Goal: Check status: Check status

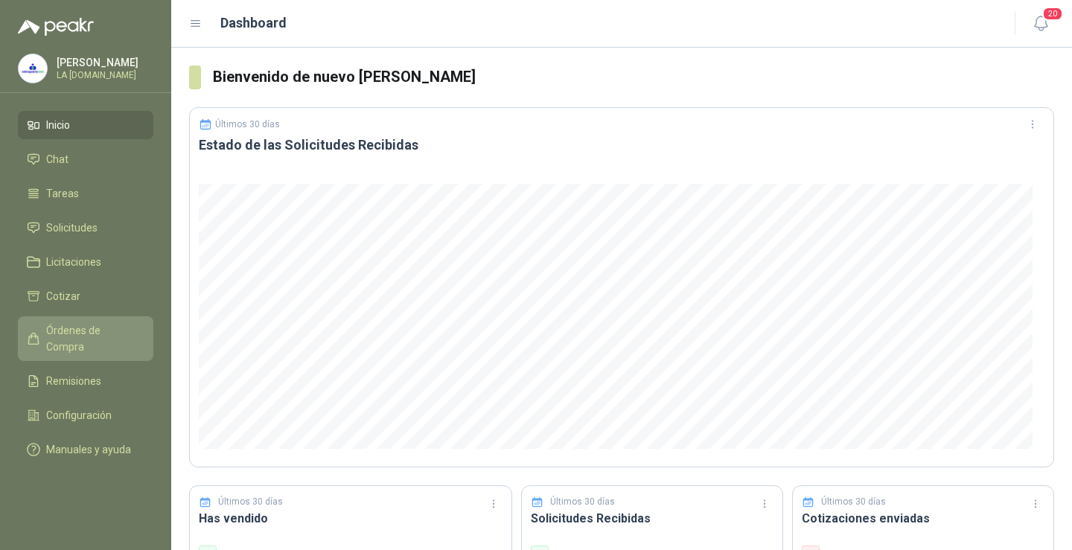
click at [98, 328] on span "Órdenes de Compra" at bounding box center [92, 338] width 93 height 33
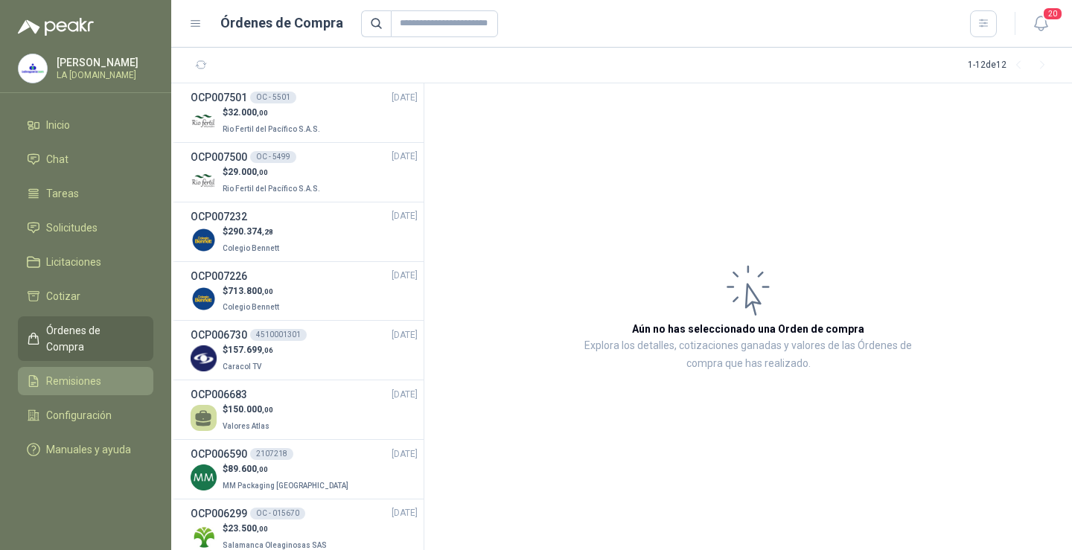
click at [83, 373] on span "Remisiones" at bounding box center [73, 381] width 55 height 16
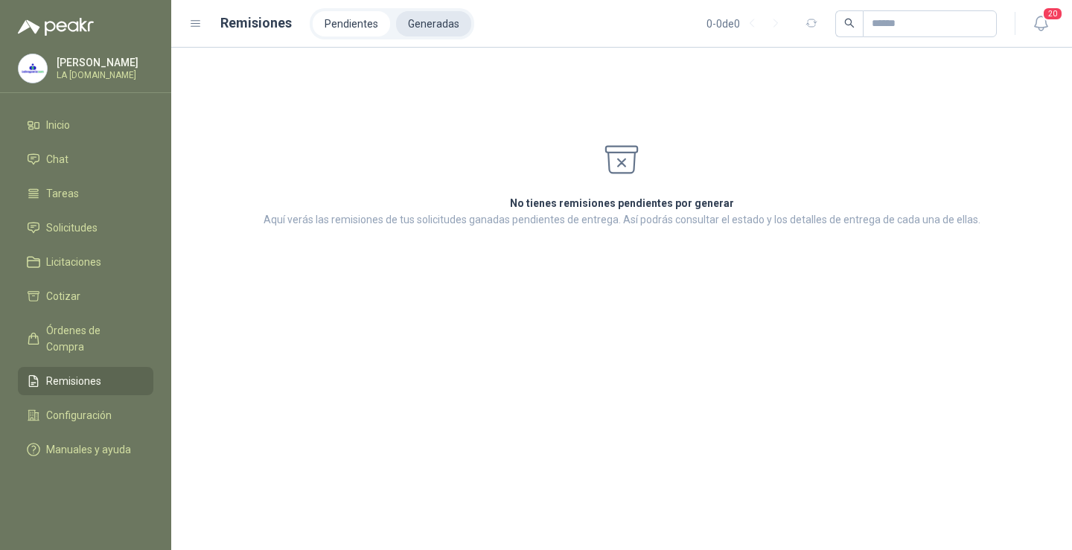
click at [420, 22] on li "Generadas" at bounding box center [433, 23] width 75 height 25
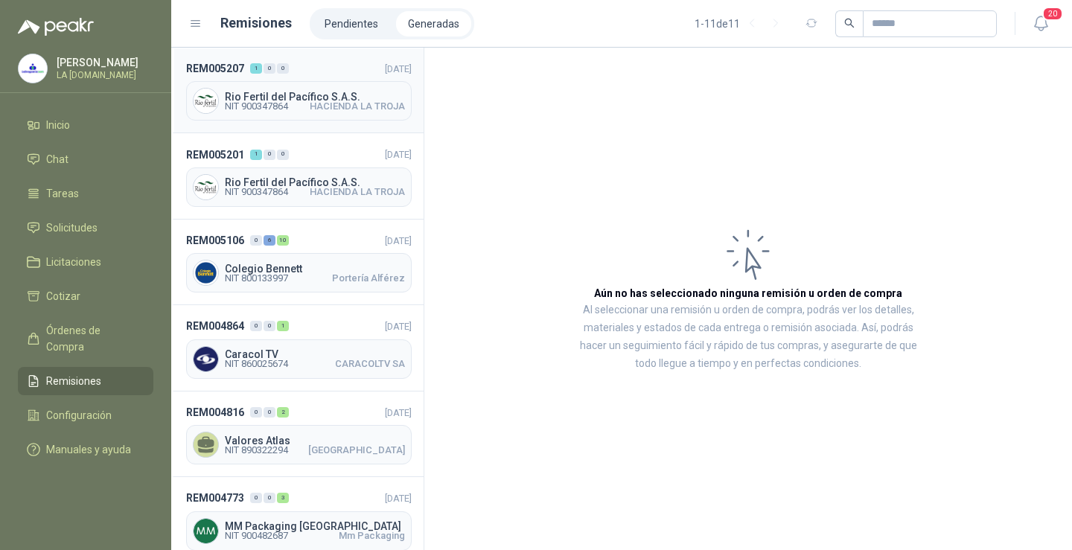
click at [349, 109] on span "HACIENDA LA TROJA" at bounding box center [357, 106] width 95 height 9
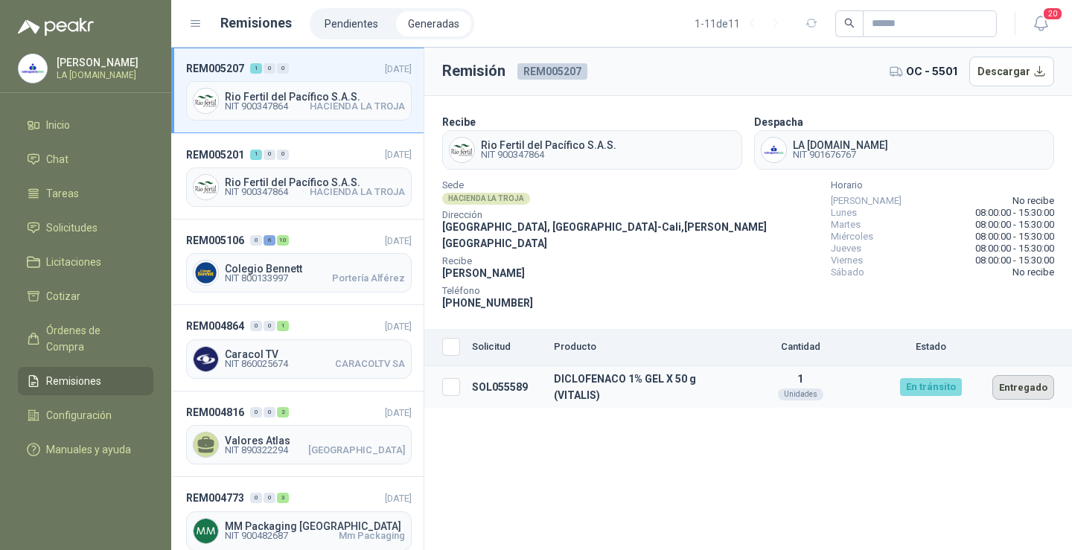
click at [1025, 375] on button "Entregado" at bounding box center [1024, 387] width 62 height 25
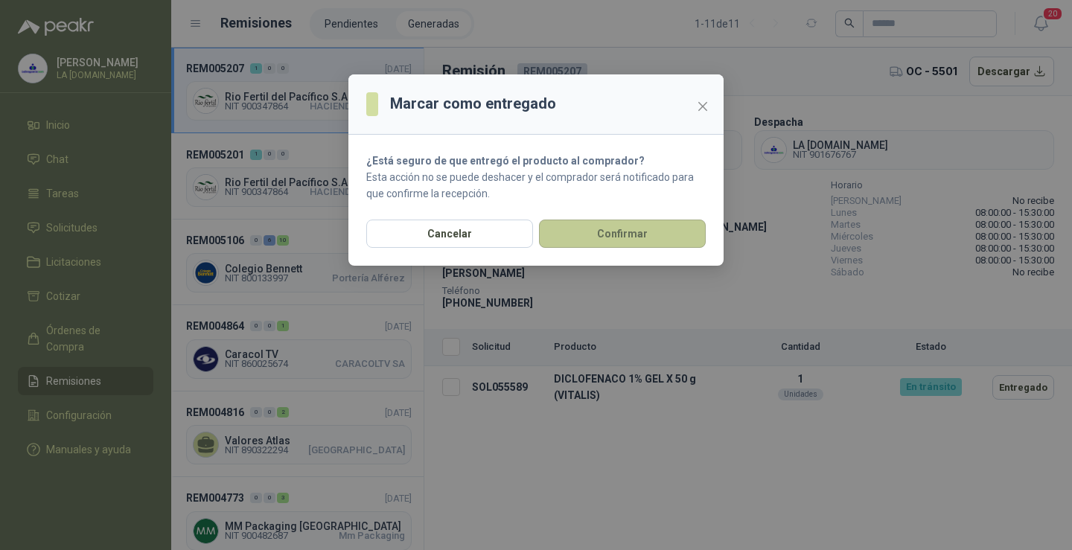
click at [579, 237] on button "Confirmar" at bounding box center [622, 234] width 167 height 28
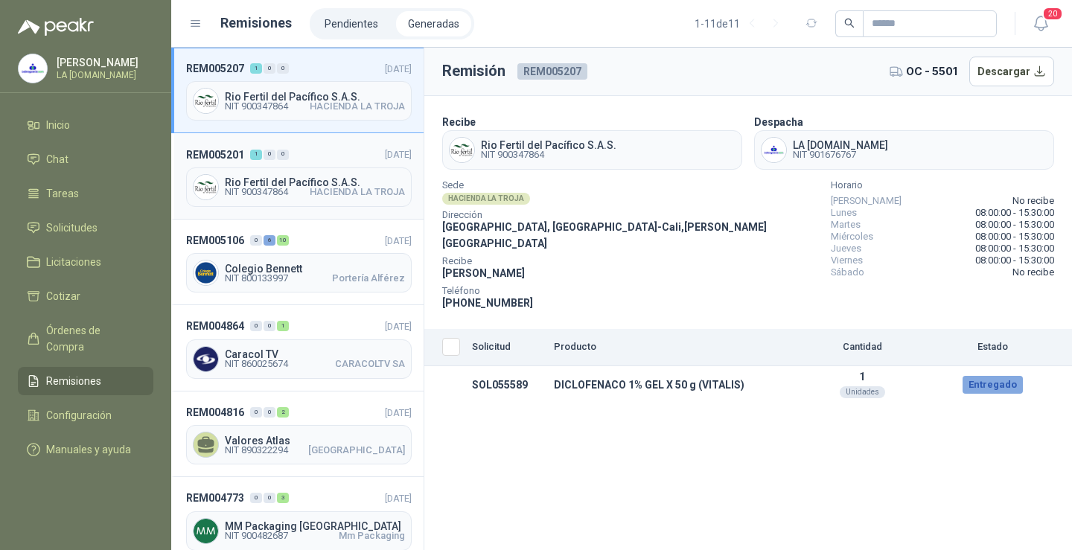
click at [308, 185] on span "Rio Fertil del Pacífico S.A.S." at bounding box center [315, 182] width 180 height 10
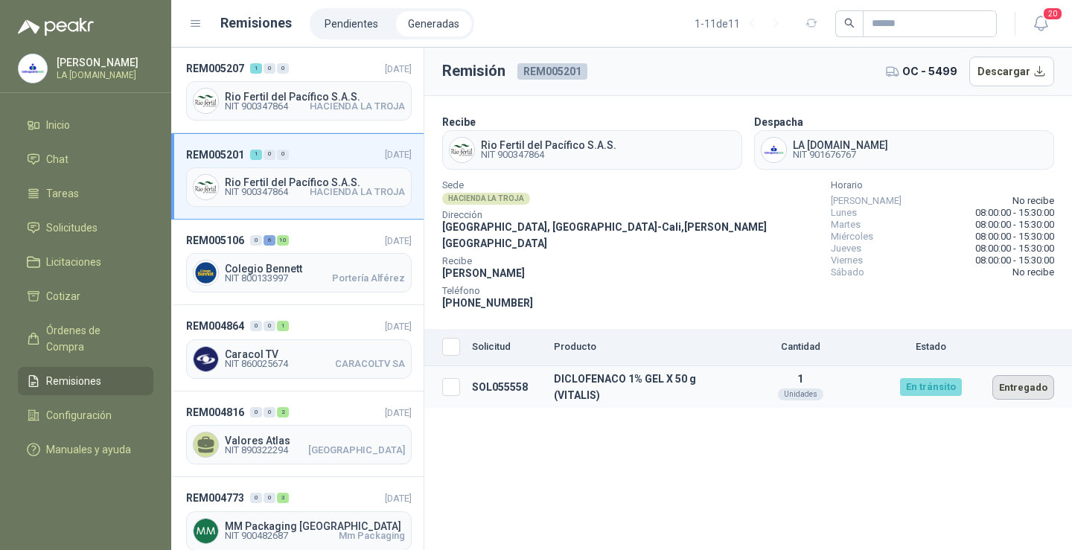
click at [1034, 375] on button "Entregado" at bounding box center [1024, 387] width 62 height 25
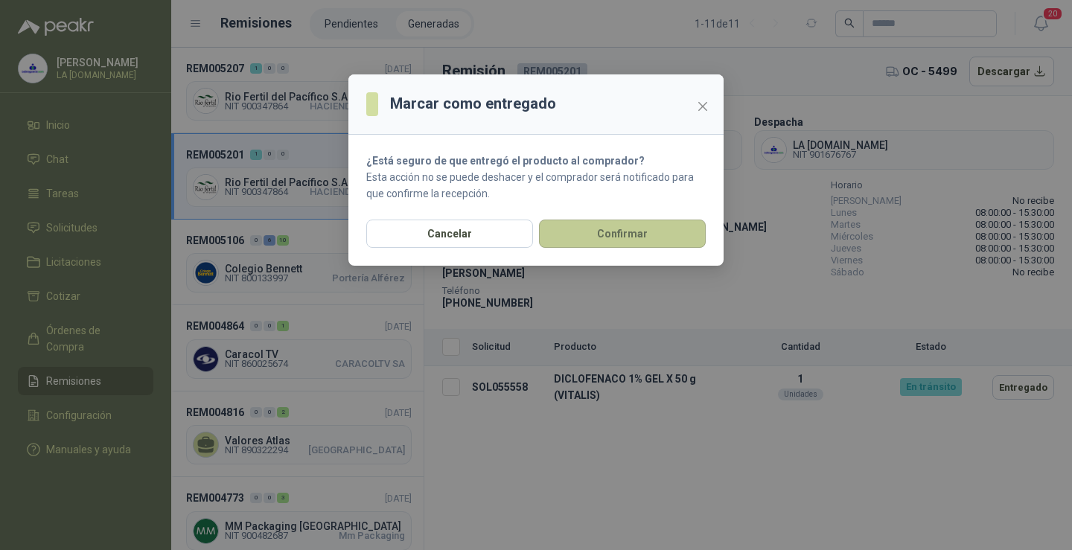
click at [583, 244] on button "Confirmar" at bounding box center [622, 234] width 167 height 28
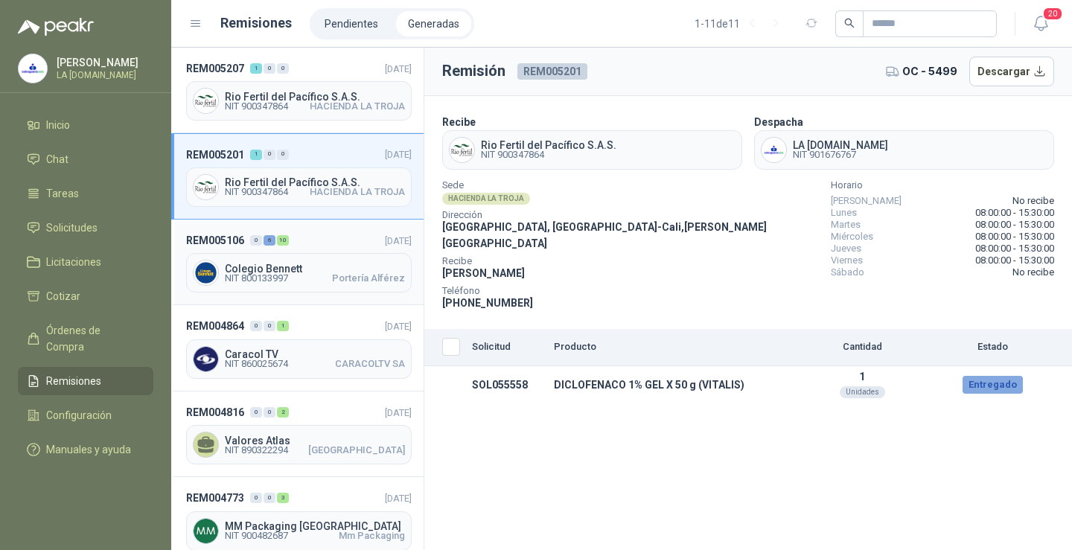
click at [360, 267] on span "Colegio Bennett" at bounding box center [315, 269] width 180 height 10
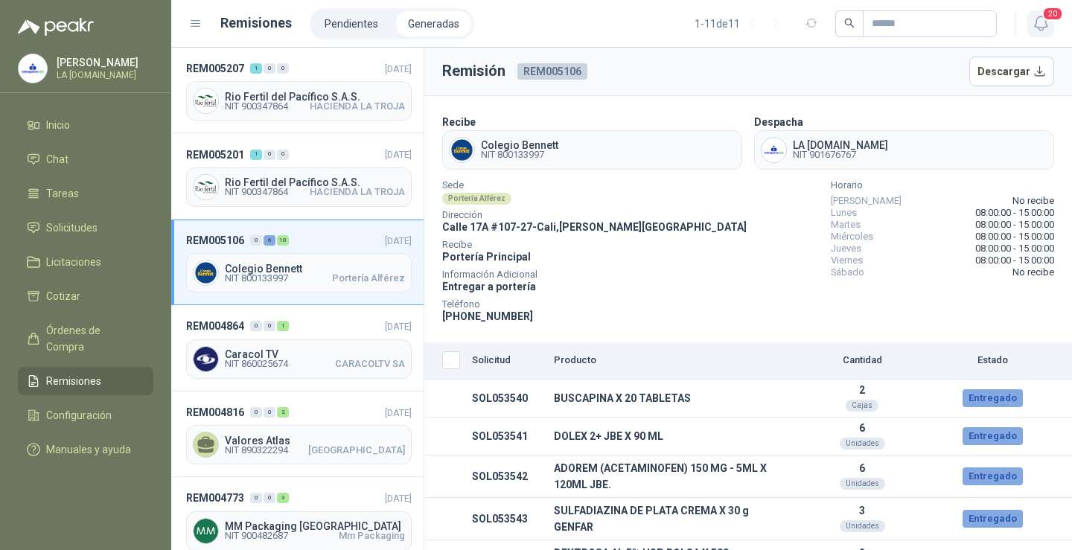
click at [1042, 27] on icon "button" at bounding box center [1041, 23] width 19 height 19
